Goal: Task Accomplishment & Management: Manage account settings

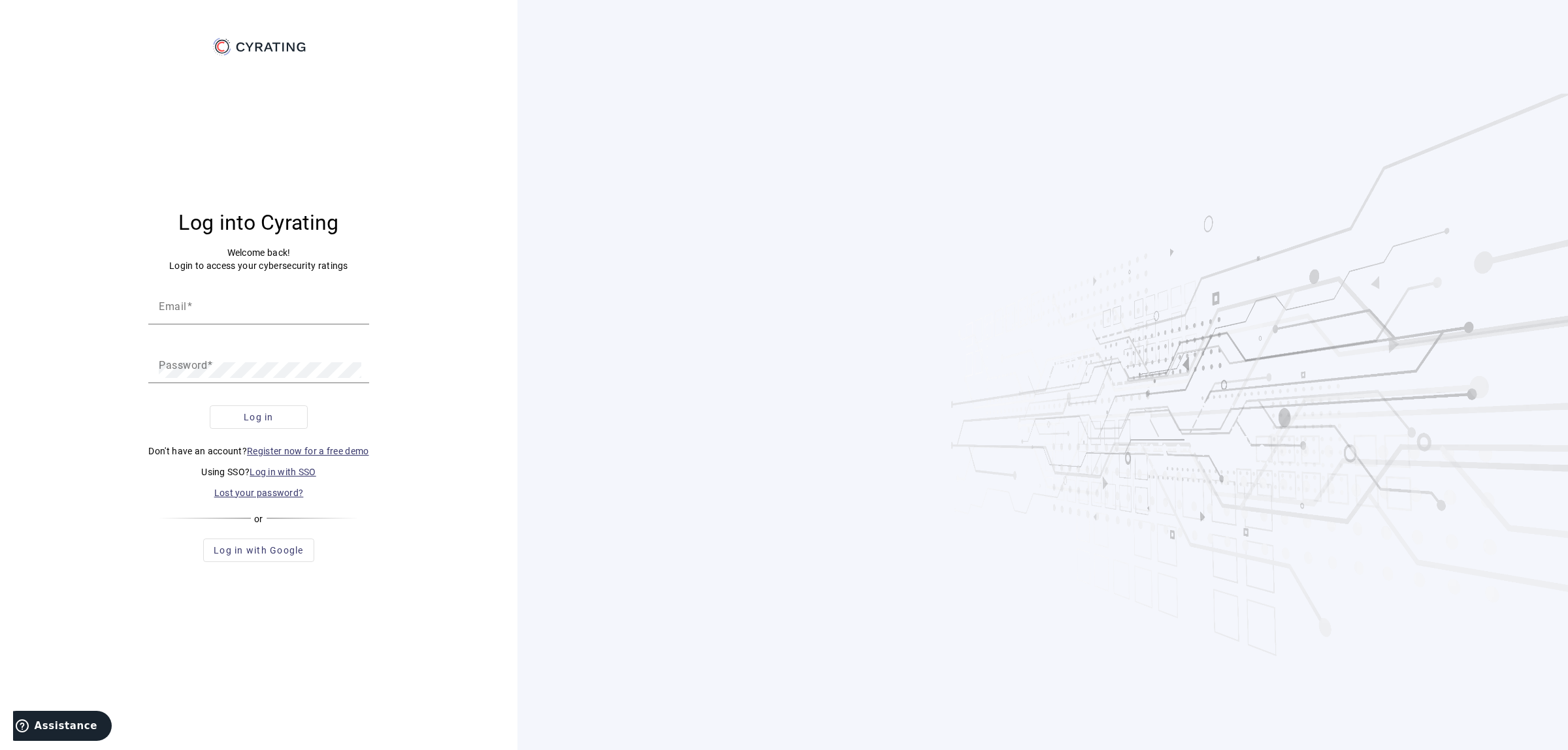
click at [311, 468] on link "Log in with SSO" at bounding box center [283, 472] width 67 height 10
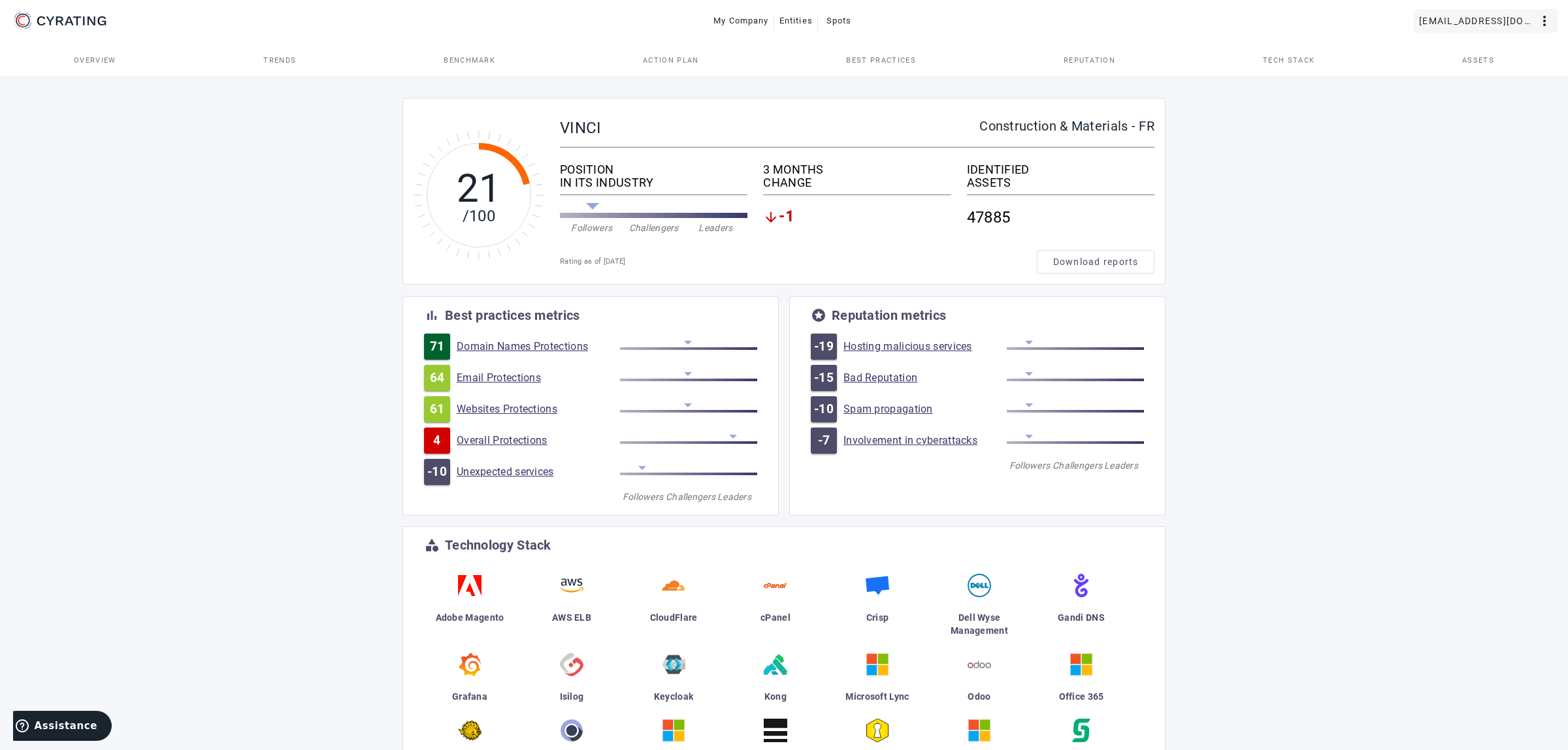
click at [1533, 23] on span "[EMAIL_ADDRESS][DOMAIN_NAME]" at bounding box center [1478, 21] width 118 height 21
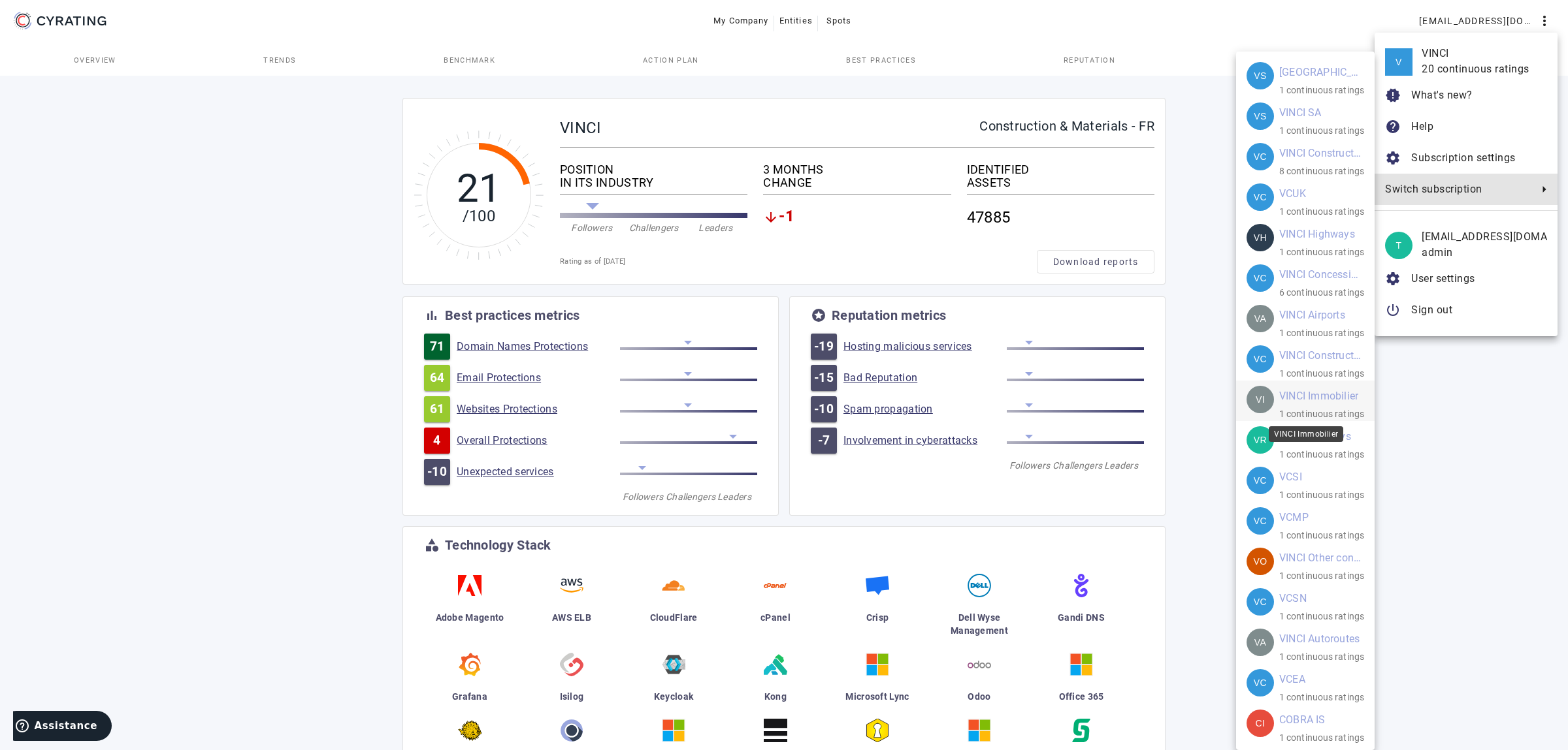
click at [1296, 397] on mat-card-title "VINCI Immobilier" at bounding box center [1319, 396] width 79 height 21
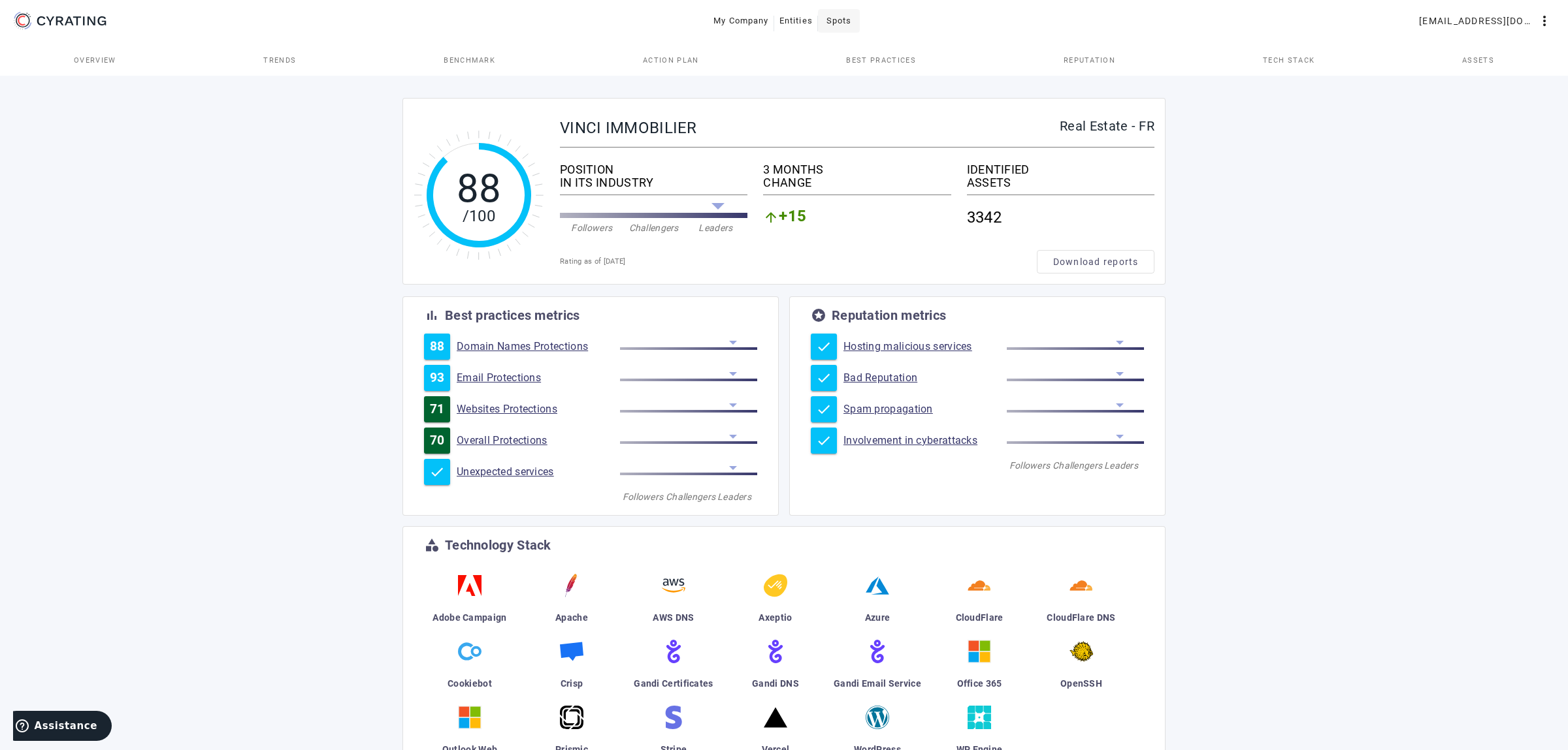
click at [846, 19] on span "Spots" at bounding box center [839, 21] width 26 height 21
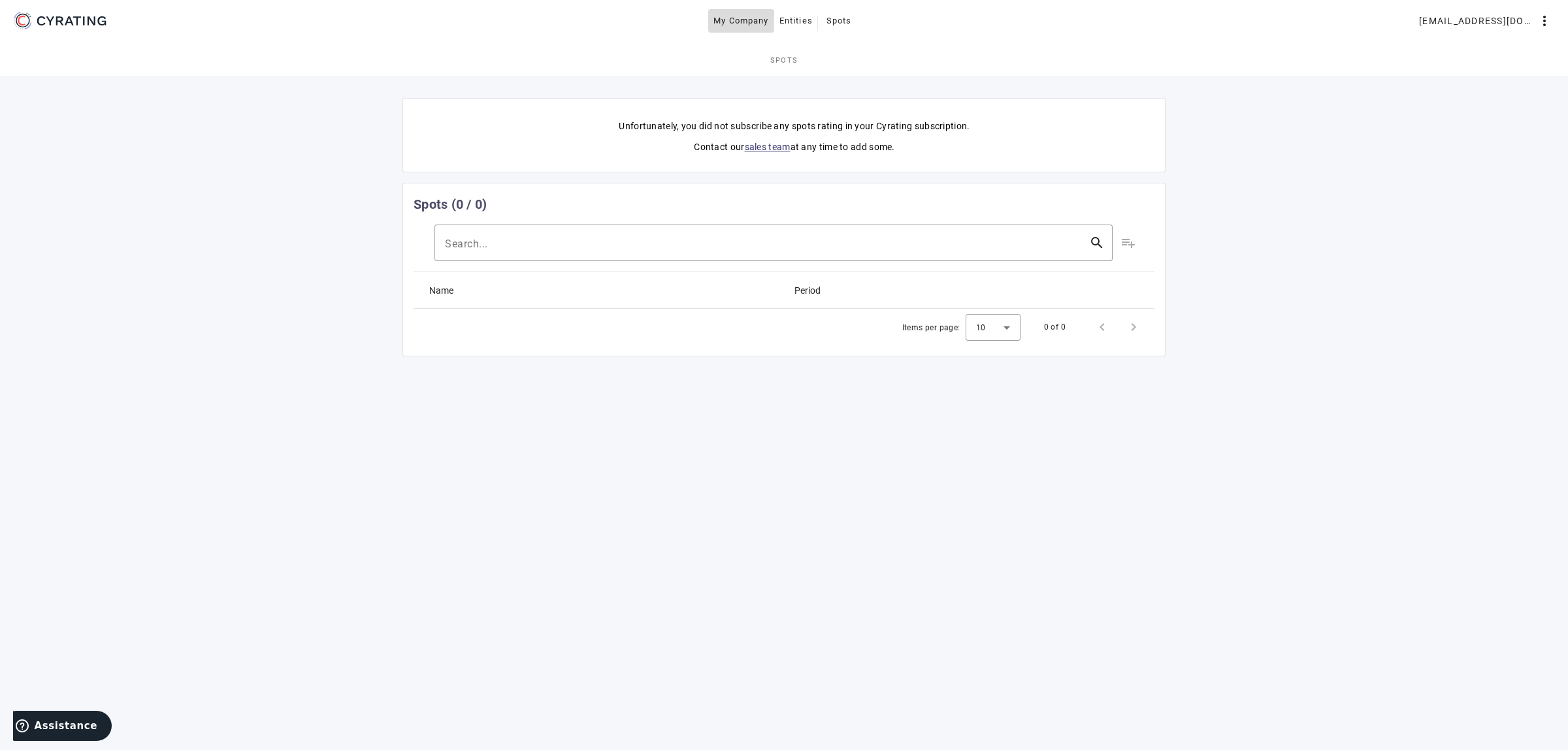
click at [760, 32] on span "My Company" at bounding box center [741, 21] width 56 height 21
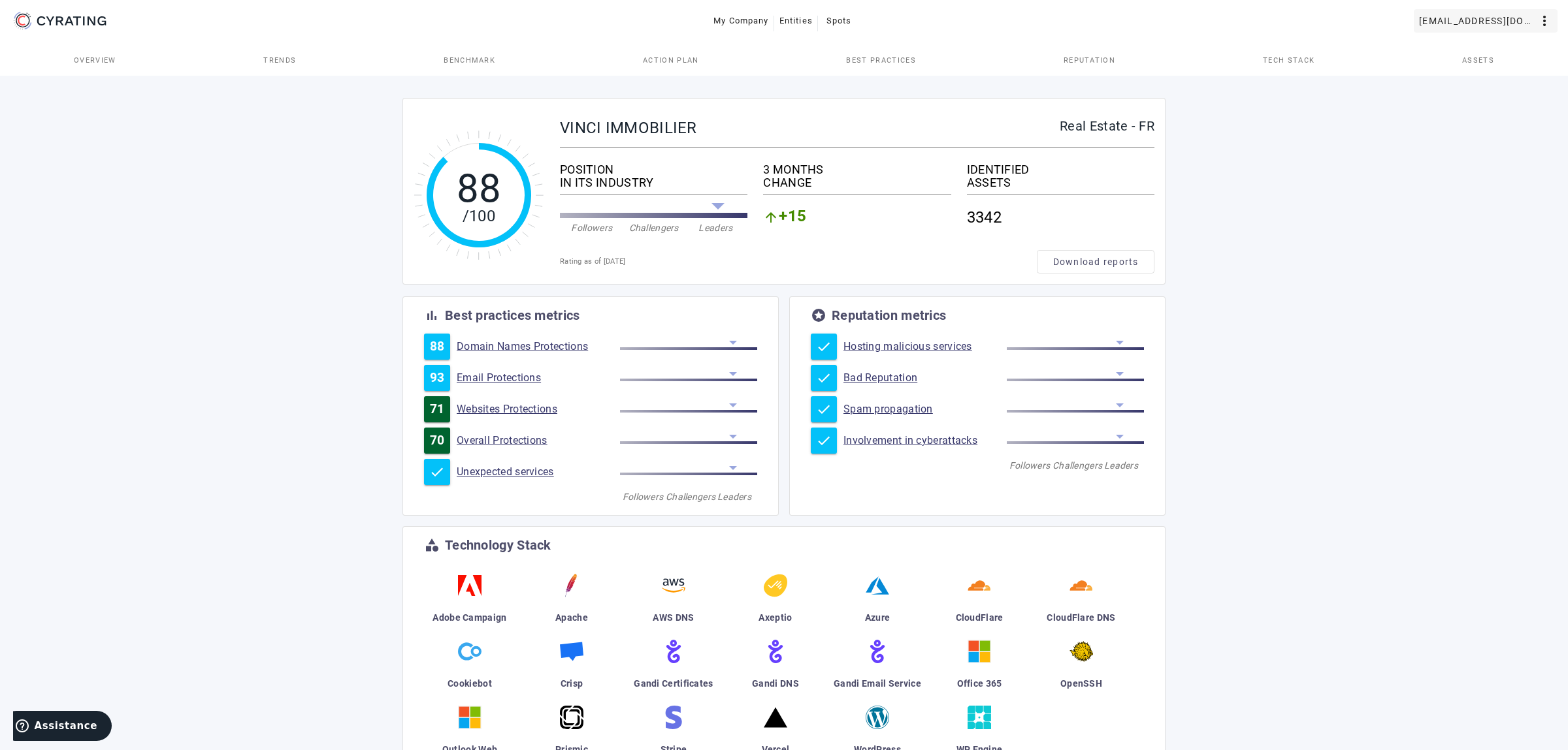
click at [1472, 36] on span at bounding box center [1486, 21] width 144 height 32
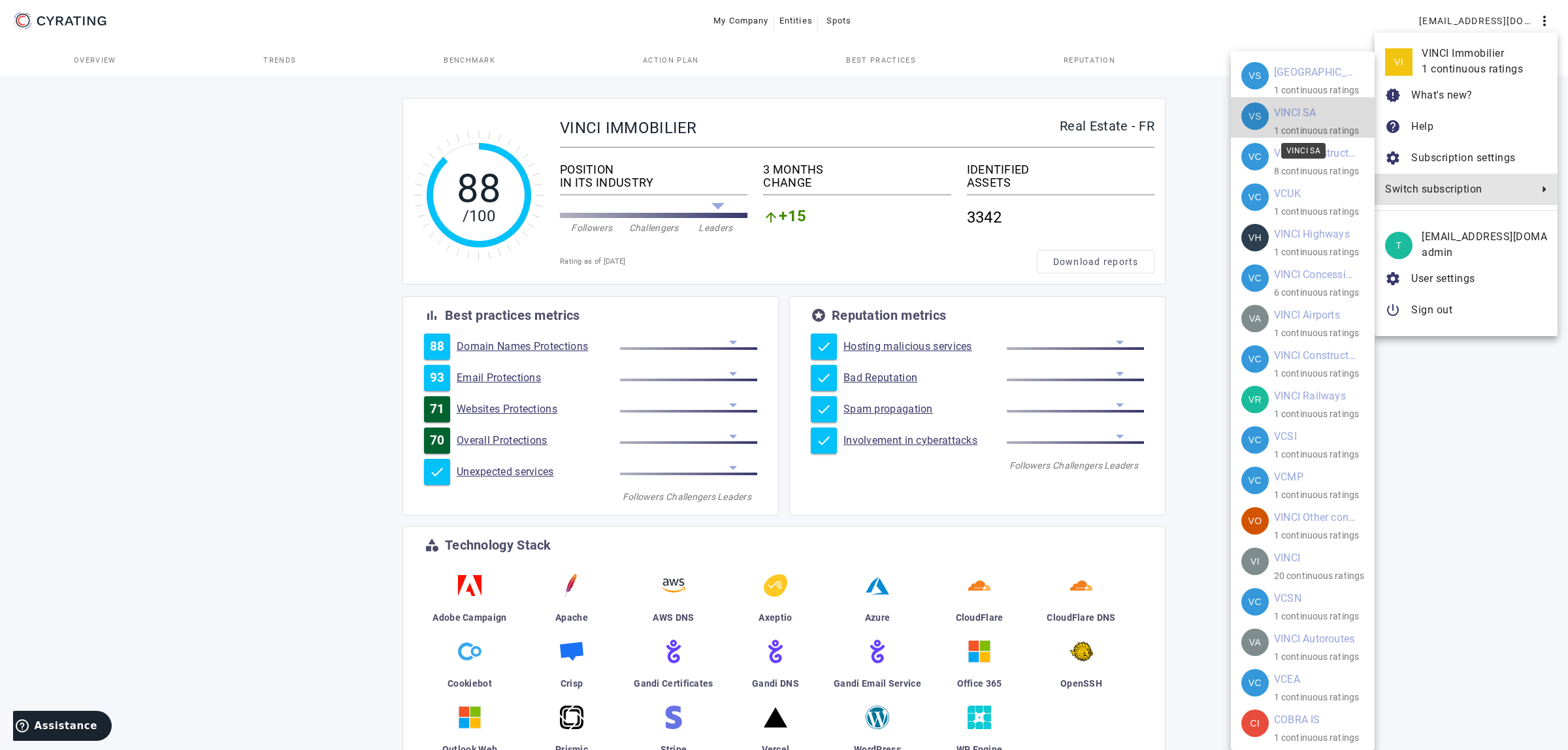
click at [1303, 114] on mat-card-title "VINCI SA" at bounding box center [1295, 113] width 43 height 21
